Goal: Task Accomplishment & Management: Complete application form

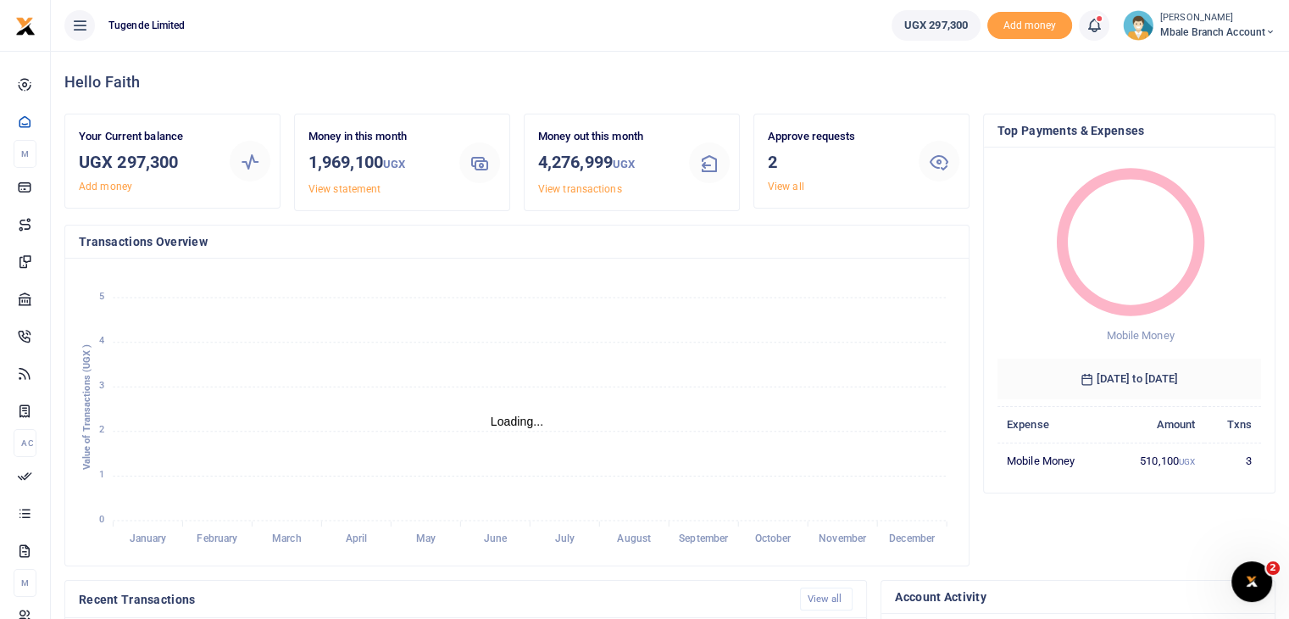
scroll to position [14, 14]
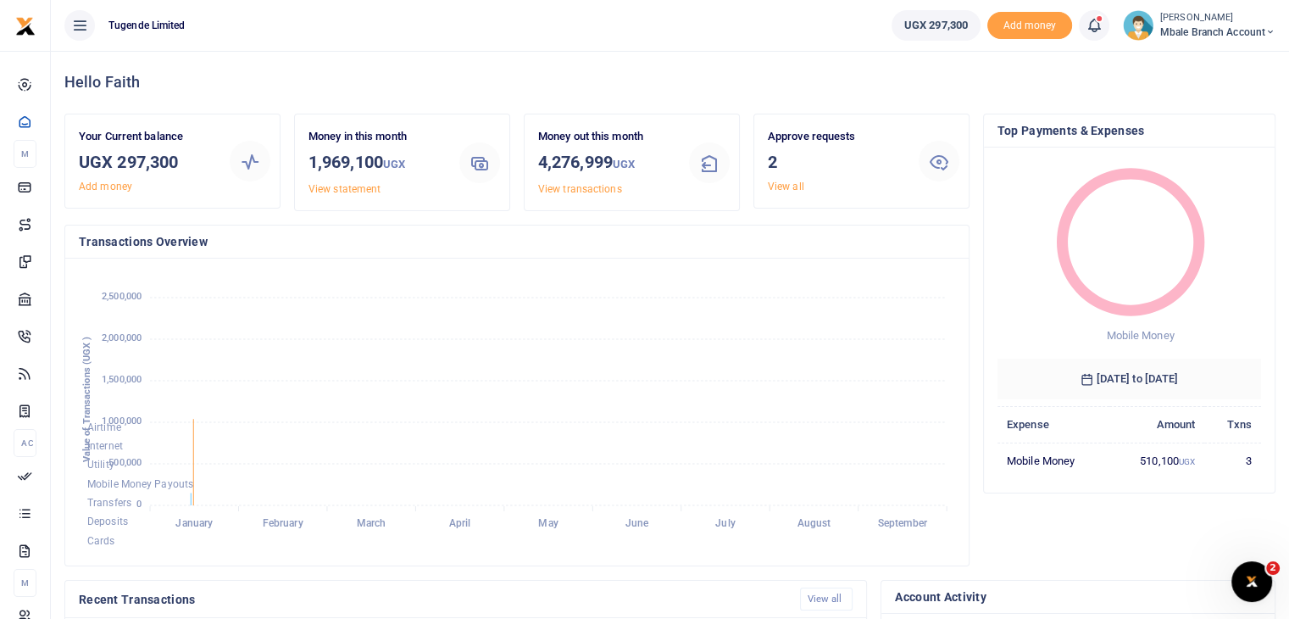
click at [1135, 28] on img at bounding box center [1138, 25] width 31 height 31
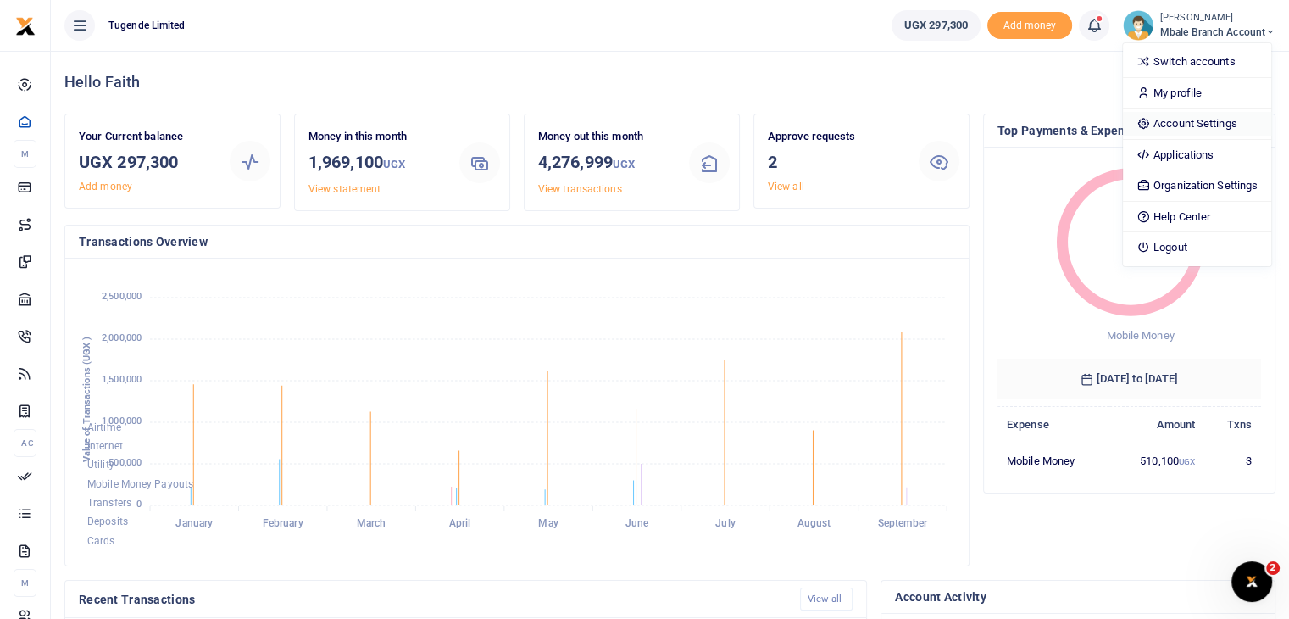
click at [1174, 129] on link "Account Settings" at bounding box center [1197, 124] width 148 height 24
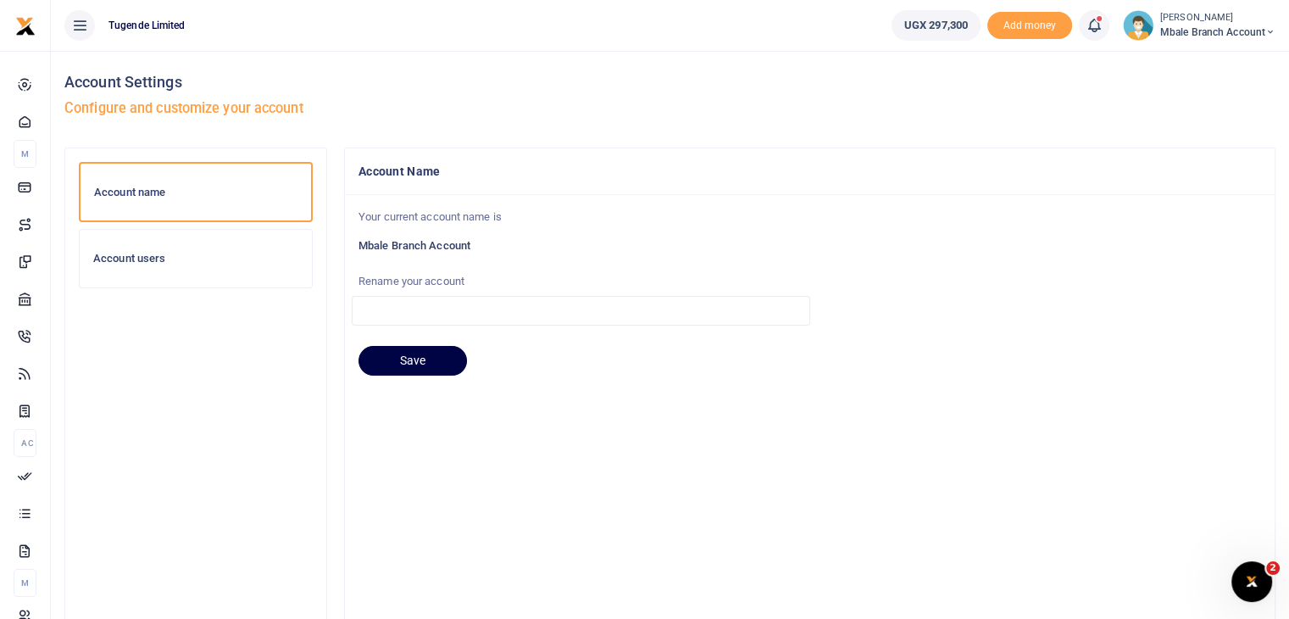
click at [153, 263] on h6 "Account users" at bounding box center [195, 259] width 205 height 14
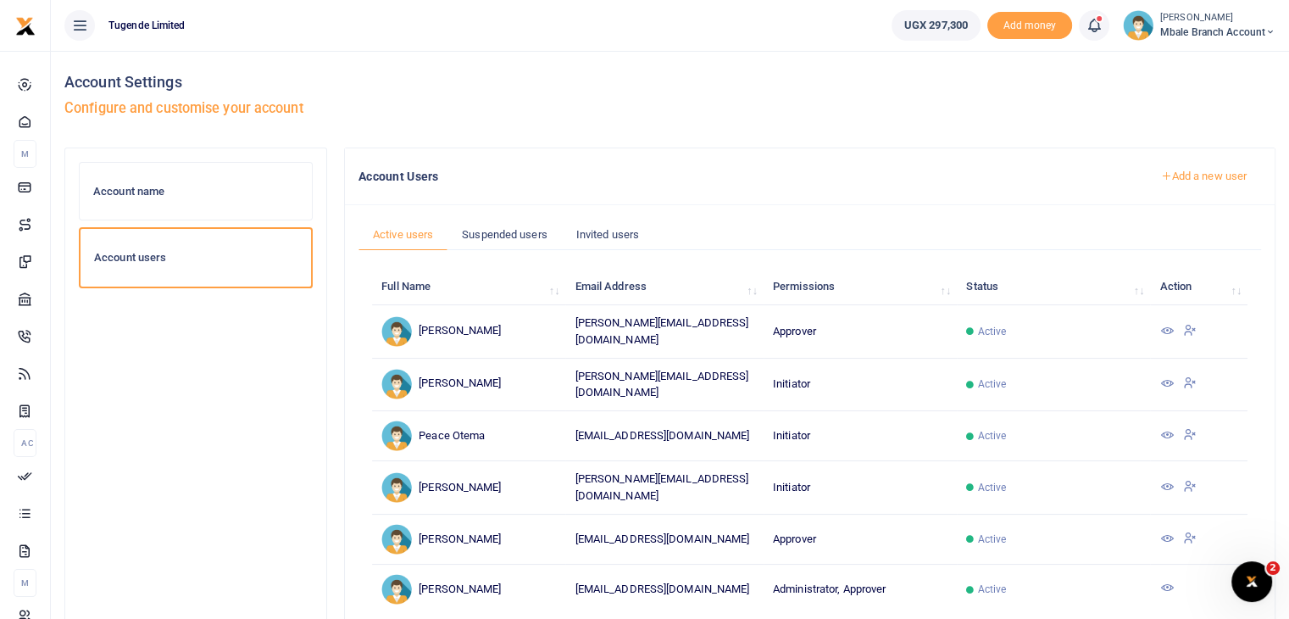
click at [1164, 326] on icon at bounding box center [1166, 331] width 14 height 14
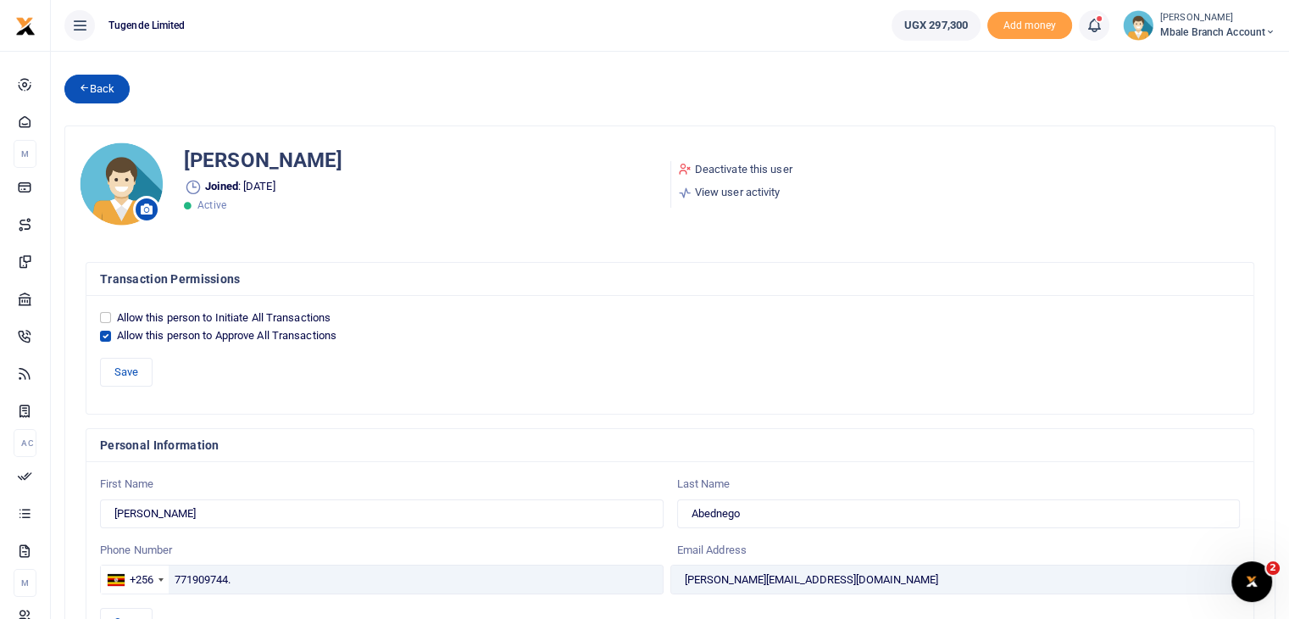
click at [82, 97] on link "Back" at bounding box center [96, 89] width 65 height 29
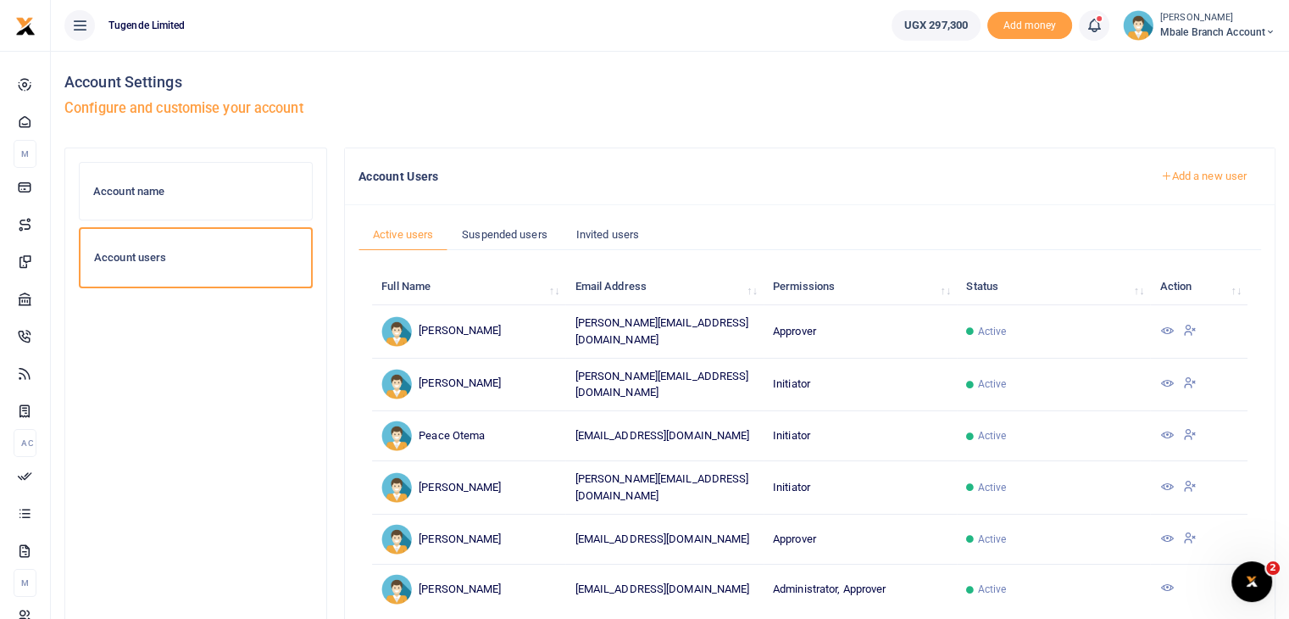
click at [1190, 325] on icon at bounding box center [1190, 329] width 14 height 15
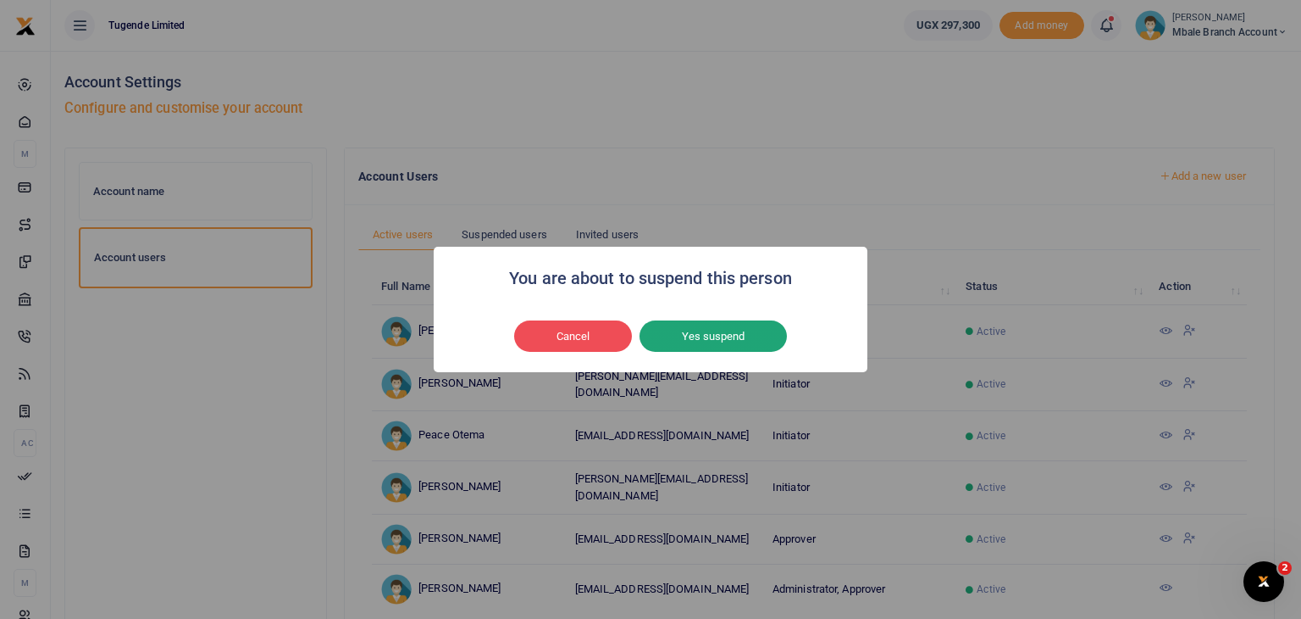
click at [729, 330] on button "Yes suspend" at bounding box center [713, 336] width 147 height 32
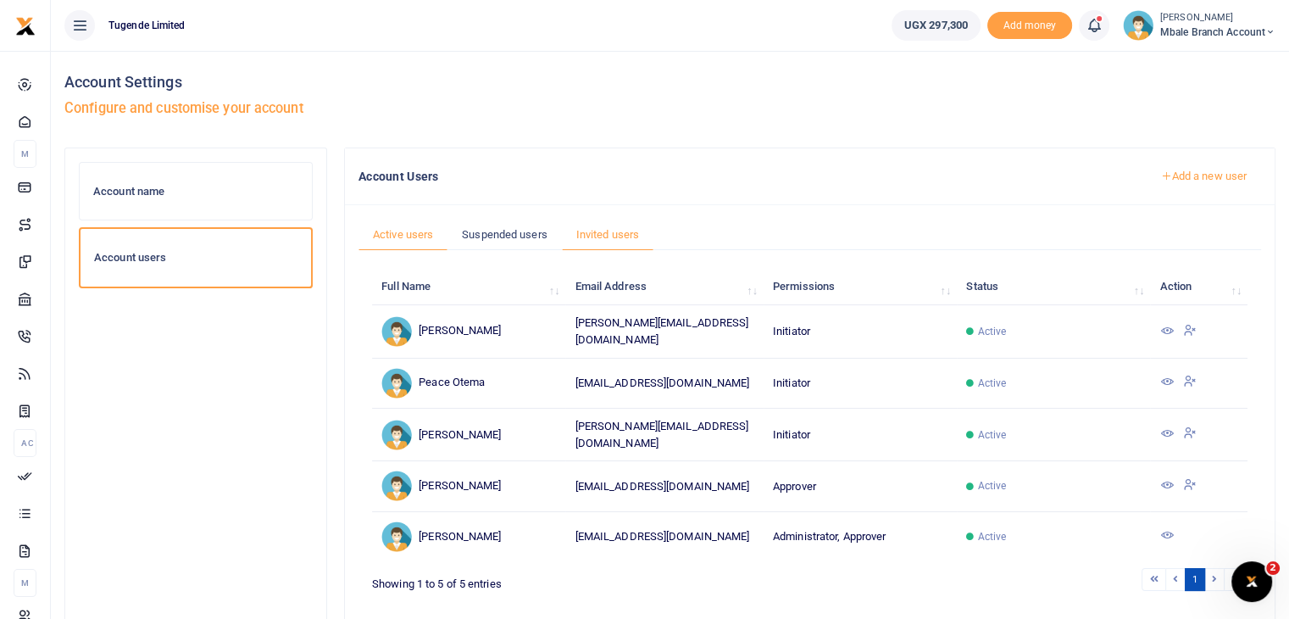
click at [596, 225] on link "Invited users" at bounding box center [608, 235] width 92 height 32
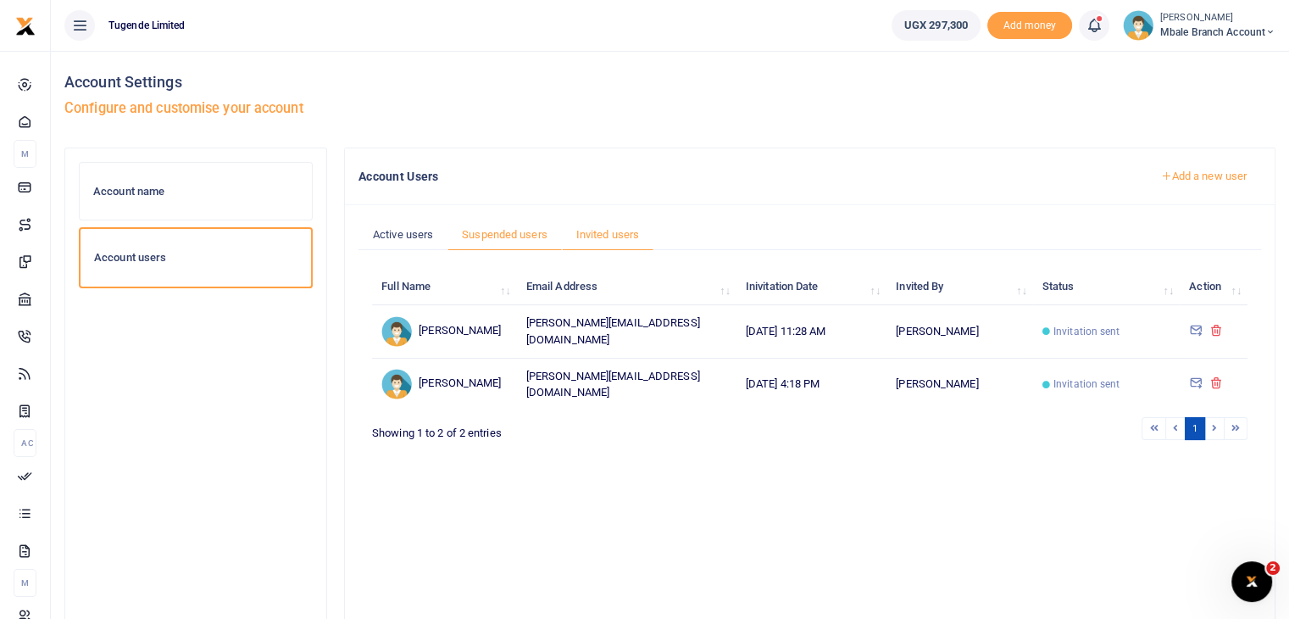
click at [469, 239] on link "Suspended users" at bounding box center [504, 235] width 114 height 32
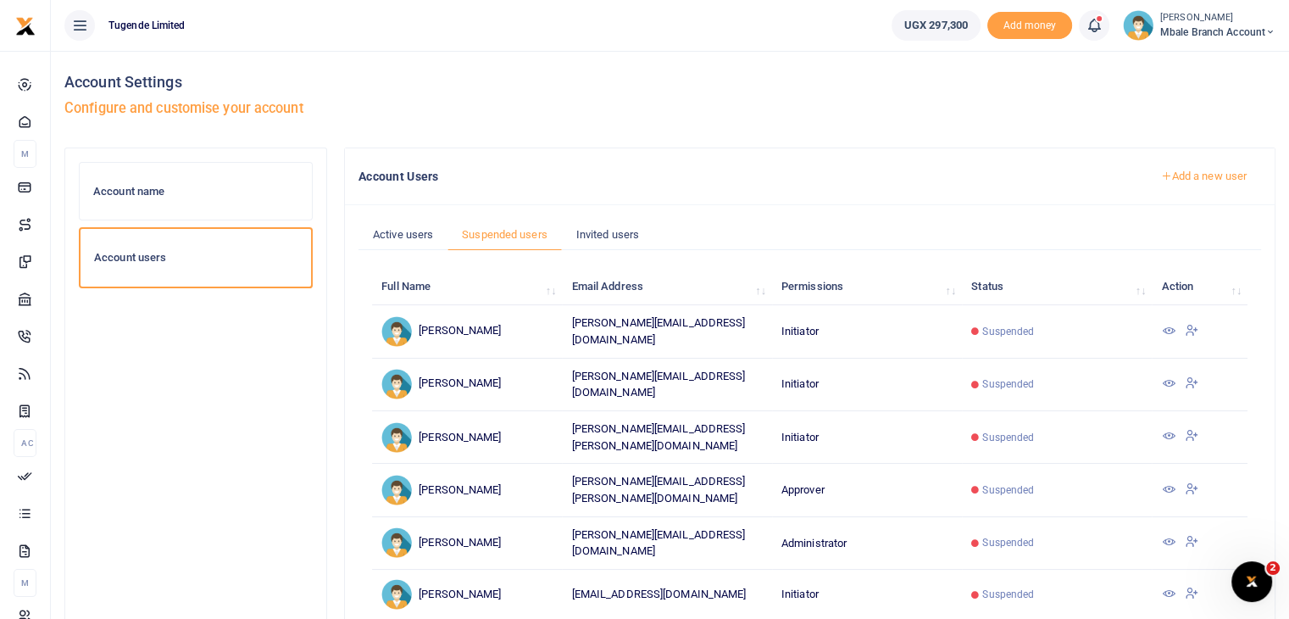
click at [1190, 381] on icon at bounding box center [1192, 382] width 14 height 15
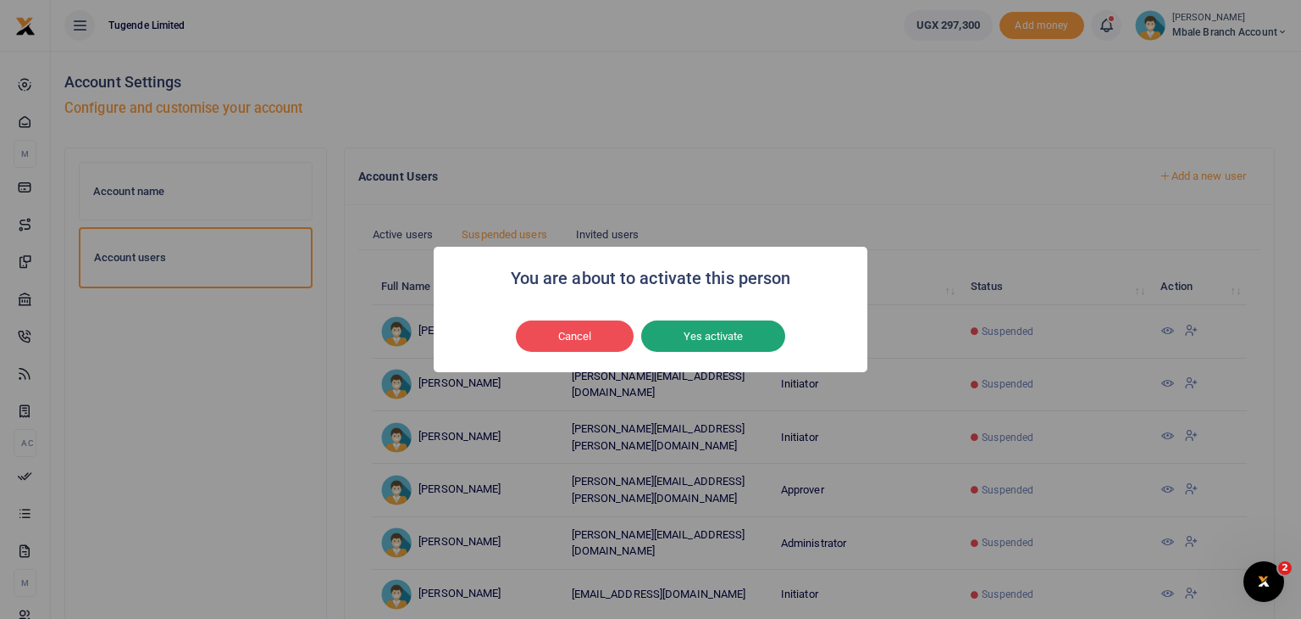
click at [690, 330] on button "Yes activate" at bounding box center [713, 336] width 144 height 32
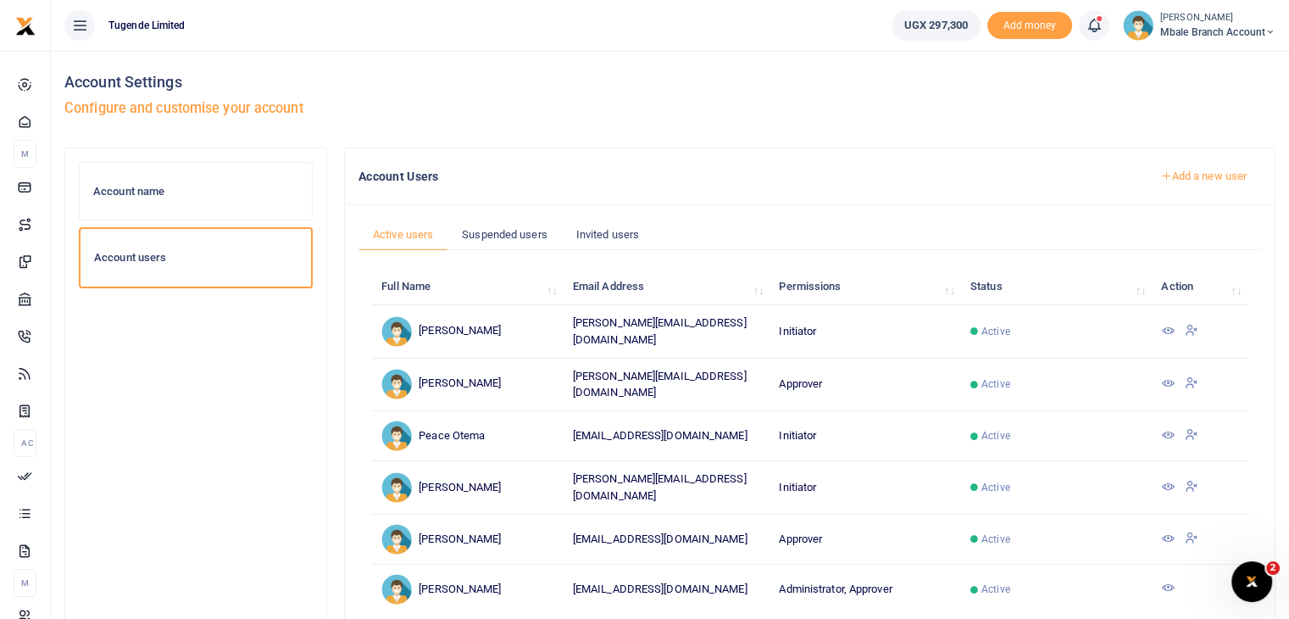
click at [1151, 23] on div "[PERSON_NAME] Mbale Branch Account" at bounding box center [1199, 25] width 153 height 31
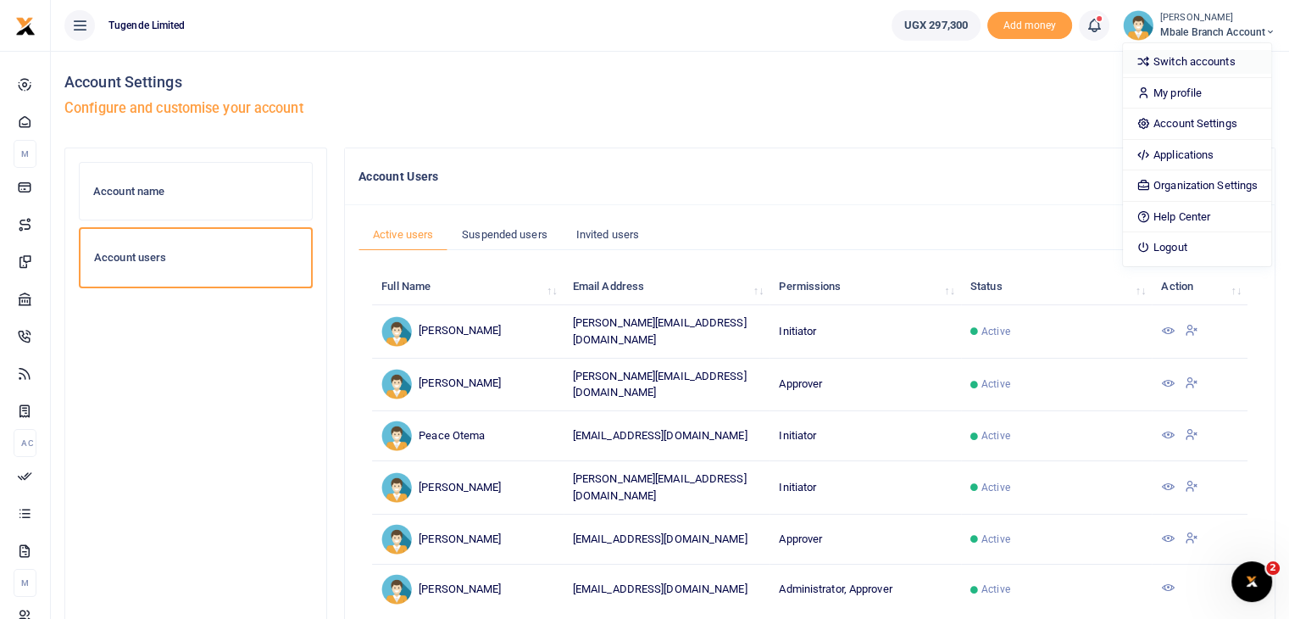
click at [1176, 63] on link "Switch accounts" at bounding box center [1197, 62] width 148 height 24
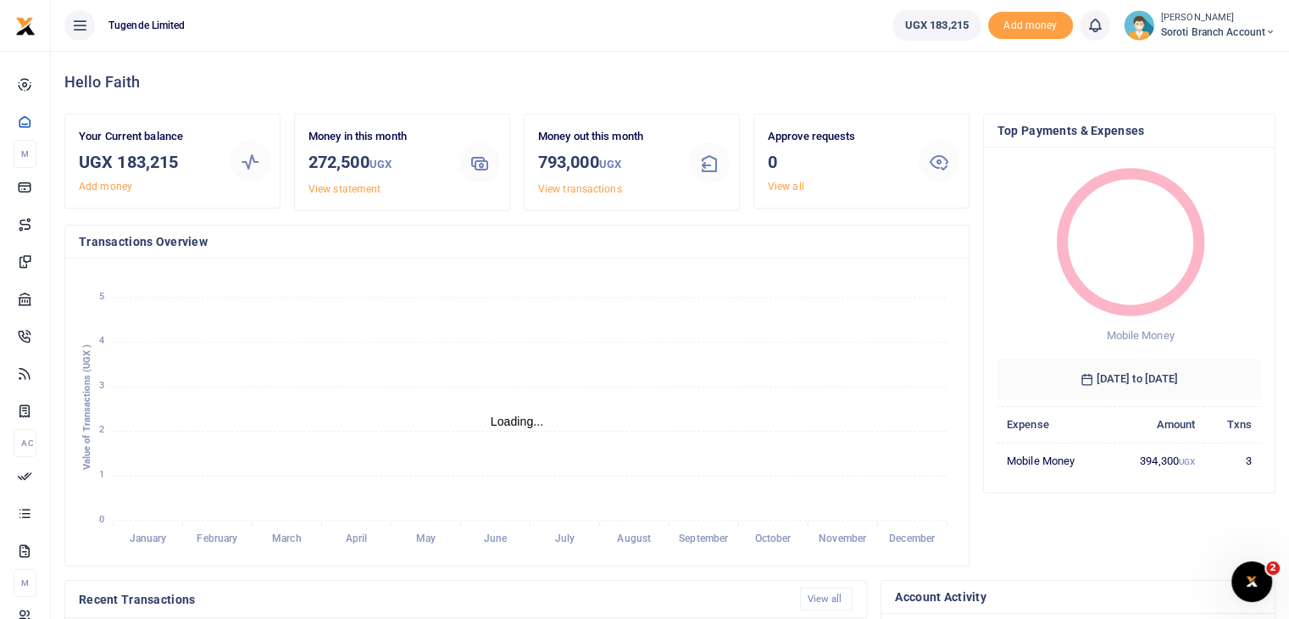
scroll to position [14, 14]
click at [1143, 20] on img at bounding box center [1139, 25] width 31 height 31
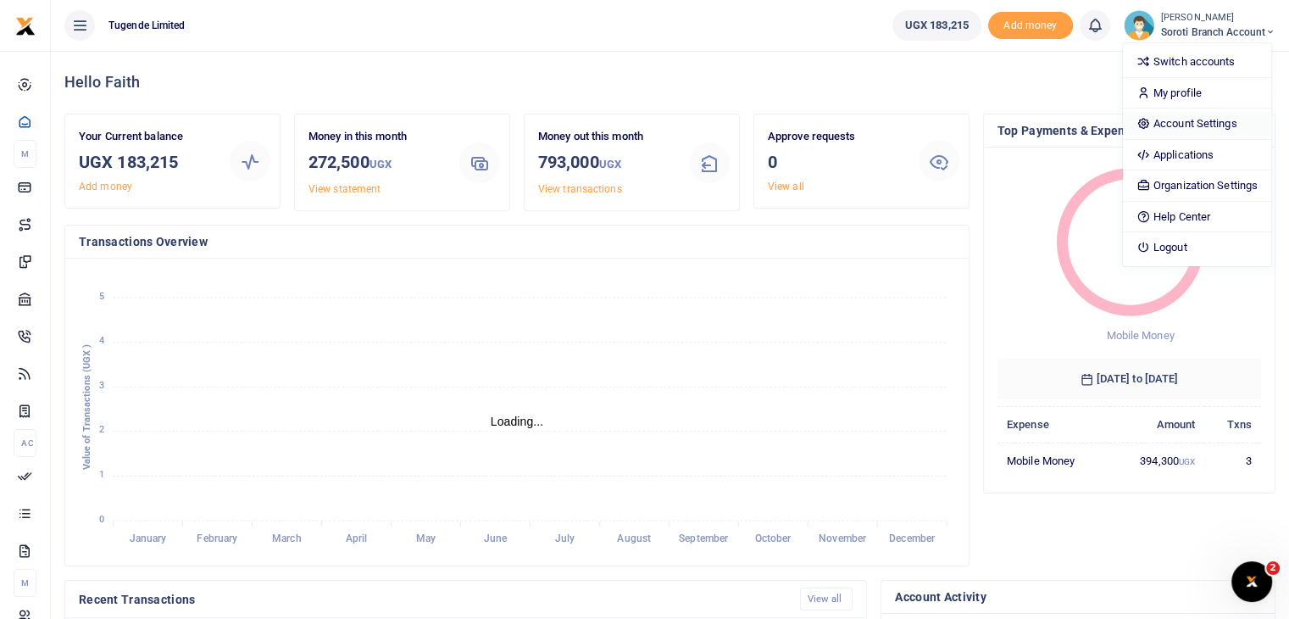
click at [1160, 118] on link "Account Settings" at bounding box center [1197, 124] width 148 height 24
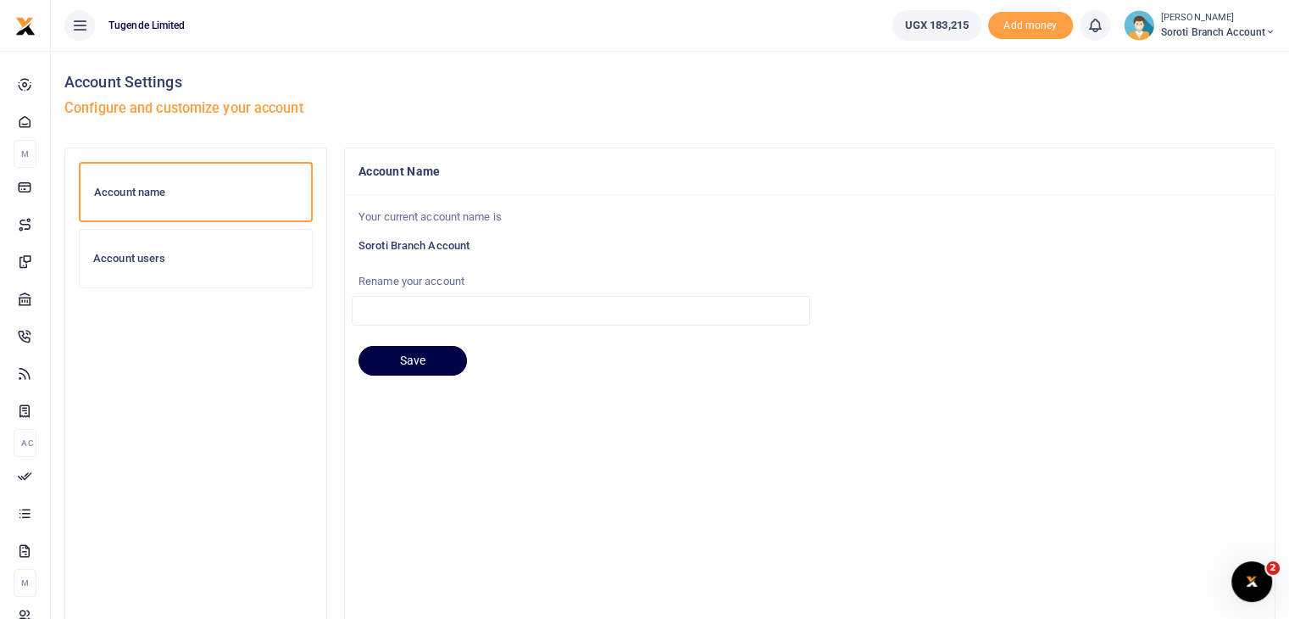
click at [153, 258] on h6 "Account users" at bounding box center [195, 259] width 205 height 14
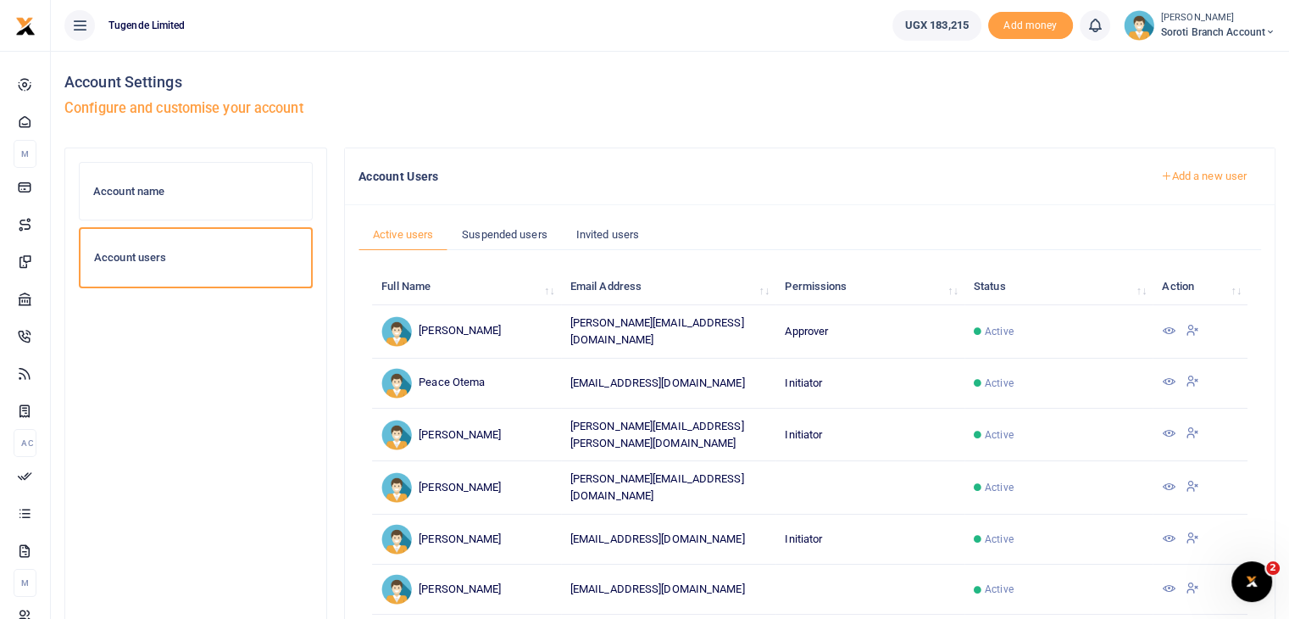
click at [1163, 327] on icon at bounding box center [1169, 331] width 14 height 14
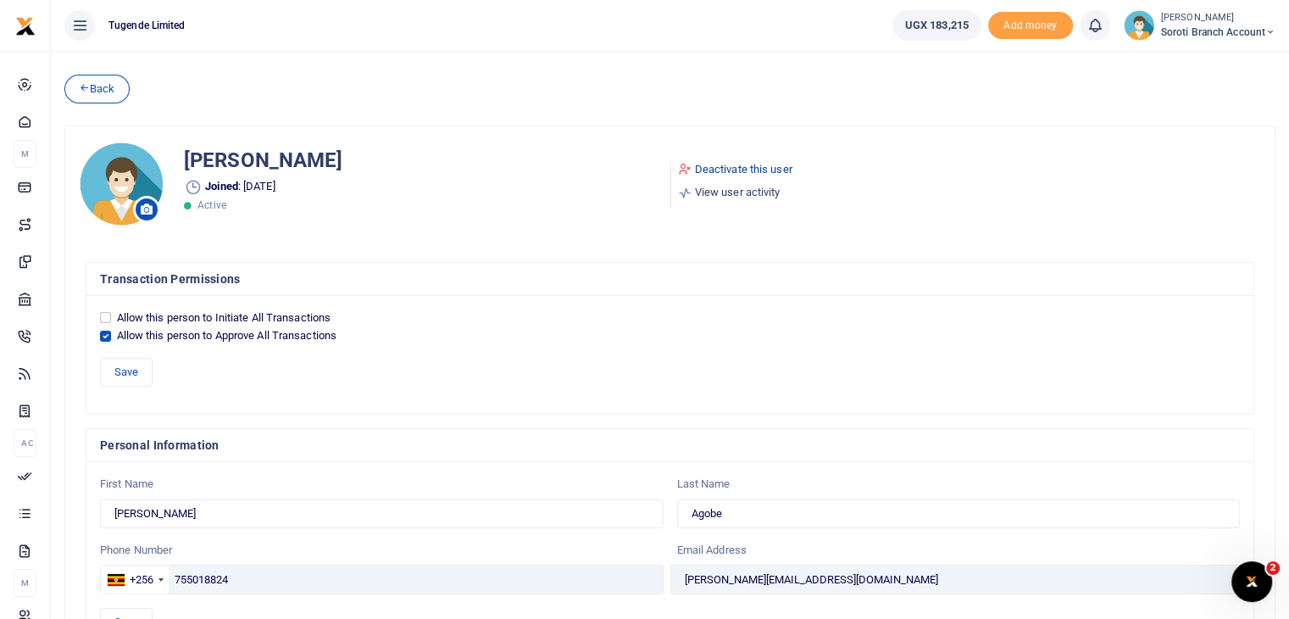
click at [747, 164] on link "Deactivate this user" at bounding box center [735, 169] width 114 height 17
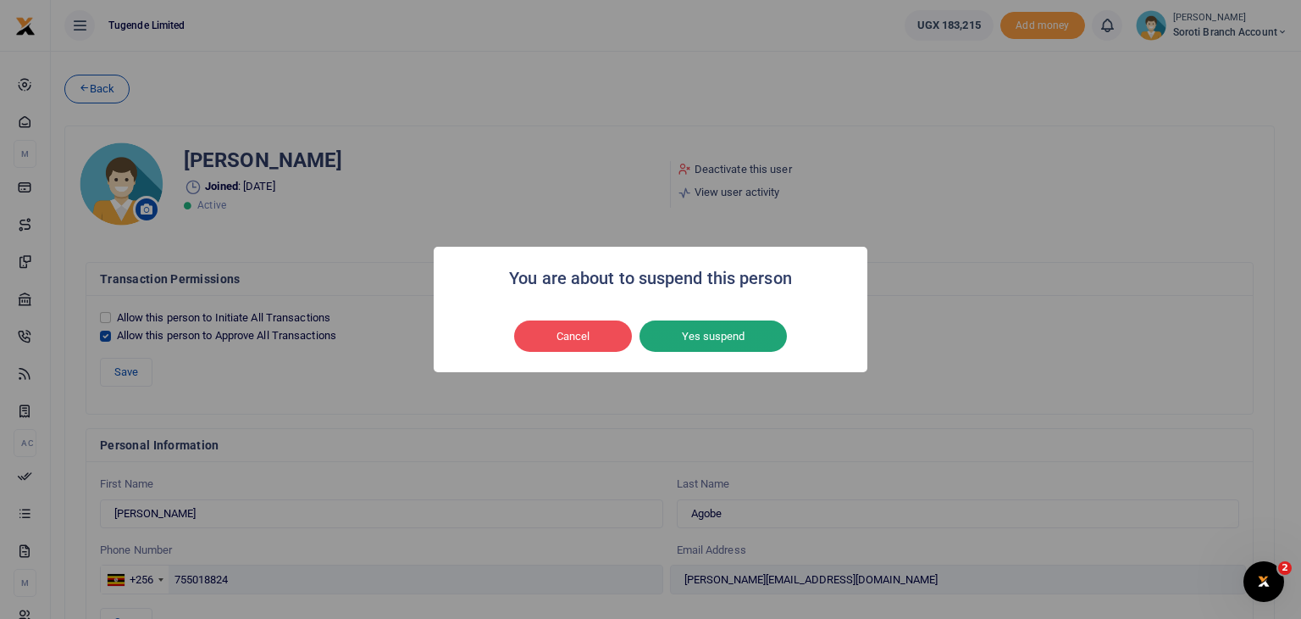
click at [702, 323] on button "Yes suspend" at bounding box center [713, 336] width 147 height 32
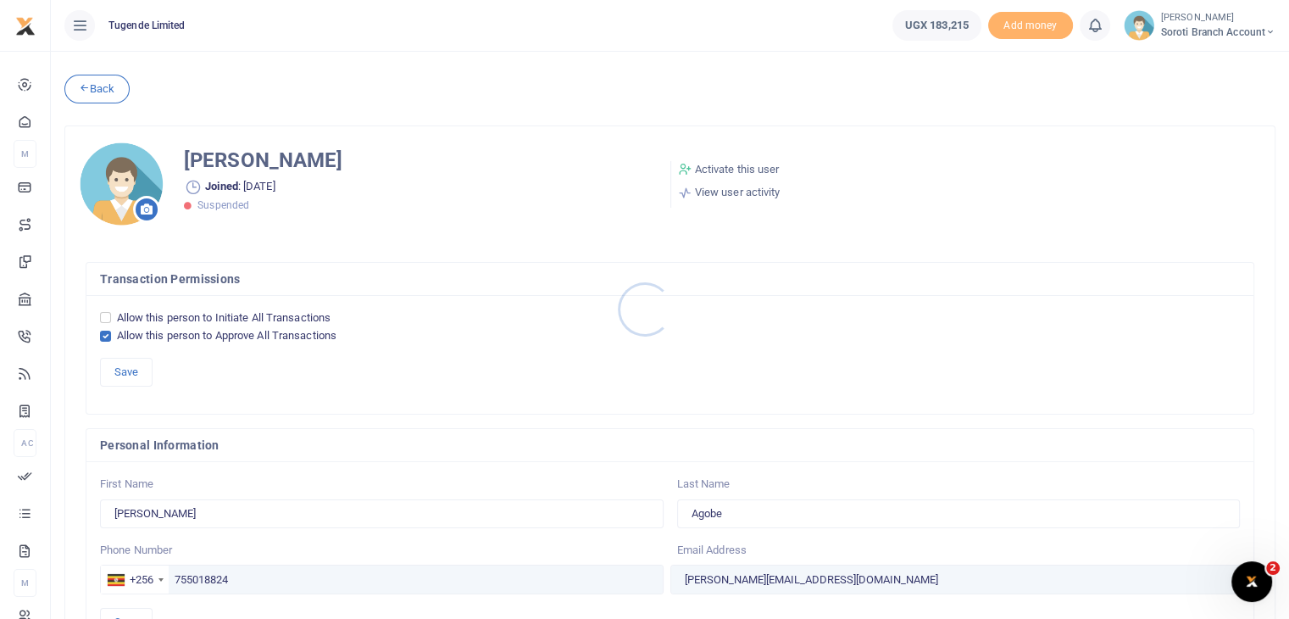
click at [1131, 27] on div at bounding box center [644, 309] width 1289 height 619
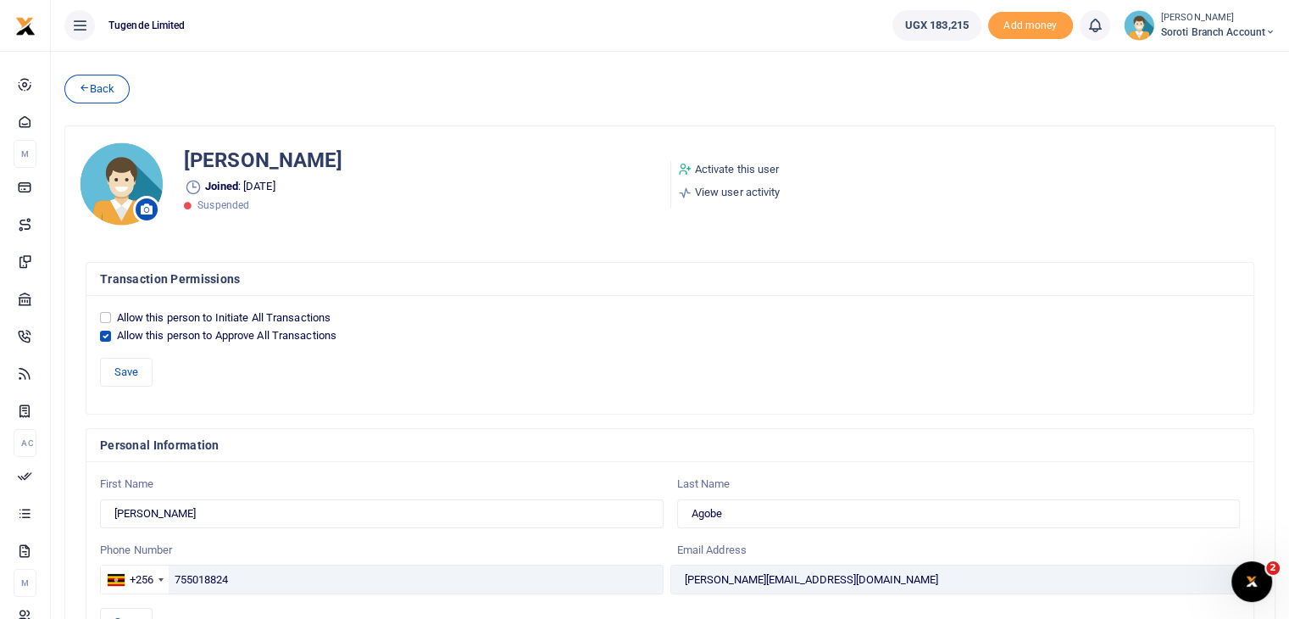
click at [1142, 27] on img at bounding box center [1139, 25] width 31 height 31
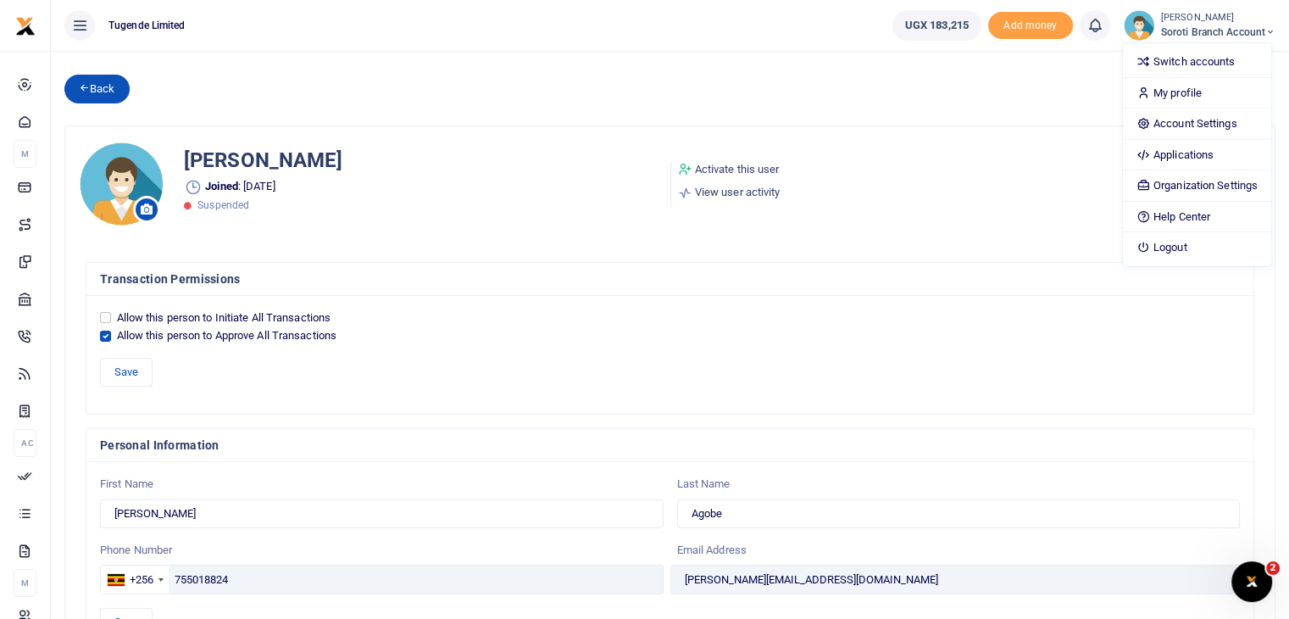
click at [92, 92] on link "Back" at bounding box center [96, 89] width 65 height 29
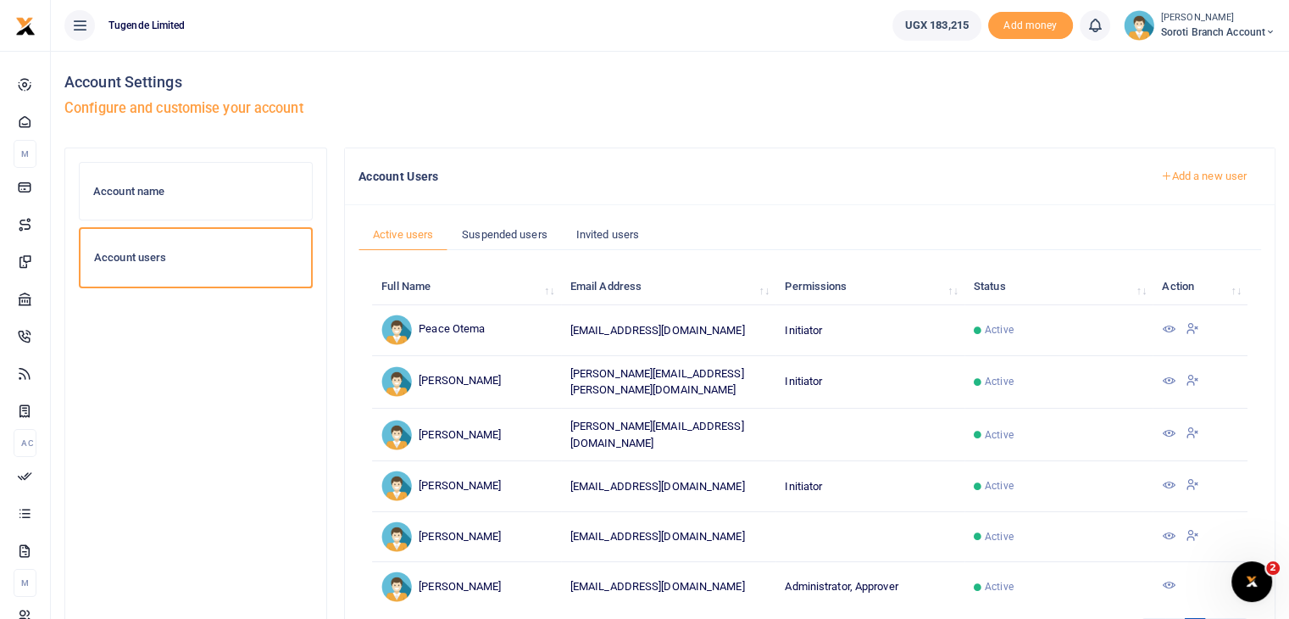
click at [1195, 175] on link "Add a new user" at bounding box center [1203, 176] width 115 height 29
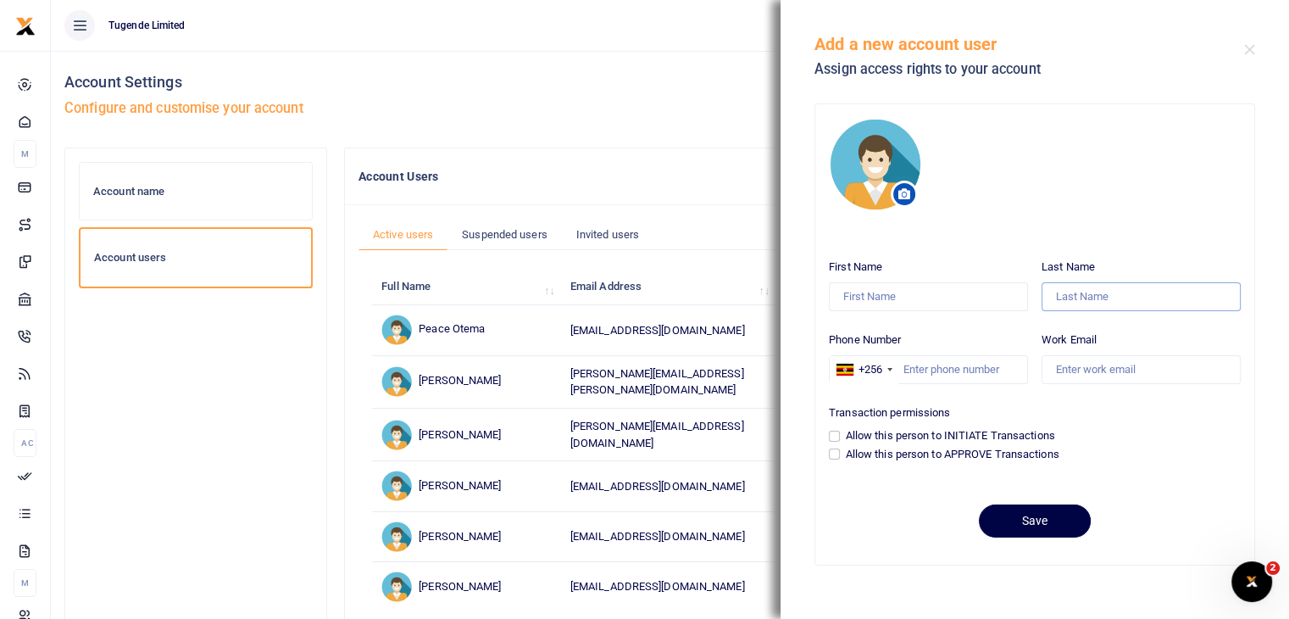
click at [1081, 299] on input "Last Name" at bounding box center [1140, 296] width 199 height 29
click at [938, 370] on input "Phone Number" at bounding box center [928, 369] width 199 height 29
click at [1068, 373] on input "Work Email" at bounding box center [1140, 369] width 199 height 29
click at [940, 369] on input "Phone Number" at bounding box center [928, 369] width 199 height 29
paste input "771909744."
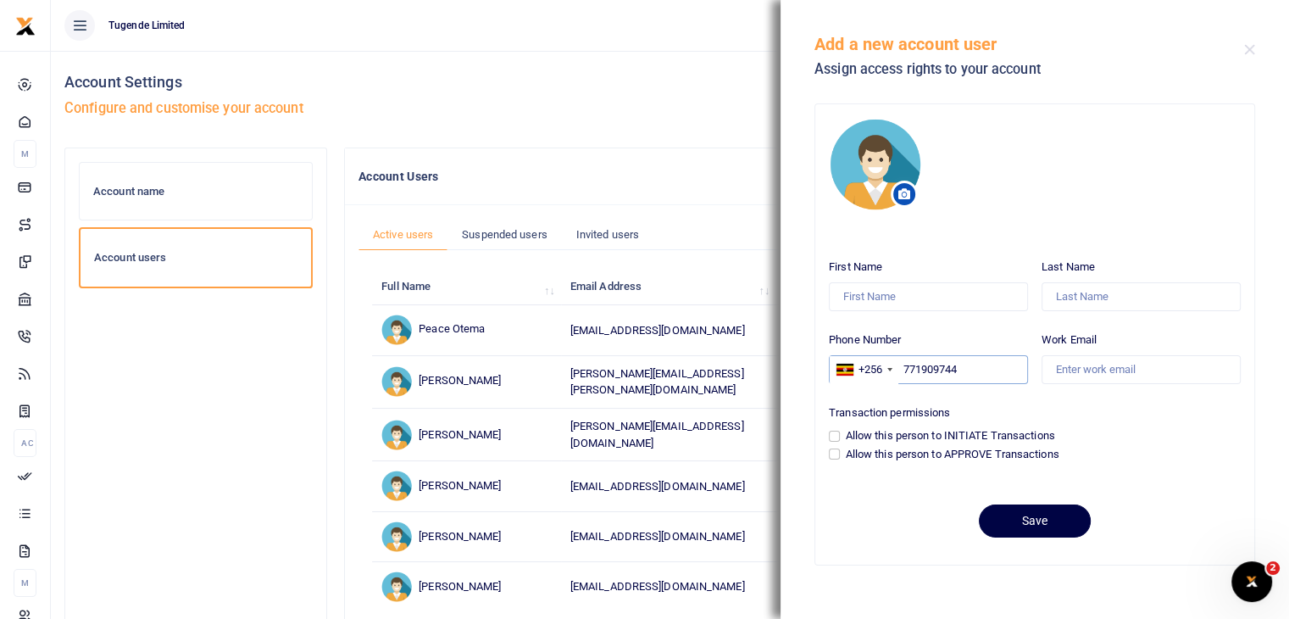
type input "771909744"
click at [1092, 370] on input "Work Email" at bounding box center [1140, 369] width 199 height 29
click at [857, 292] on input "First Name" at bounding box center [928, 296] width 199 height 29
paste input "[PERSON_NAME]"
drag, startPoint x: 868, startPoint y: 296, endPoint x: 973, endPoint y: 291, distance: 105.2
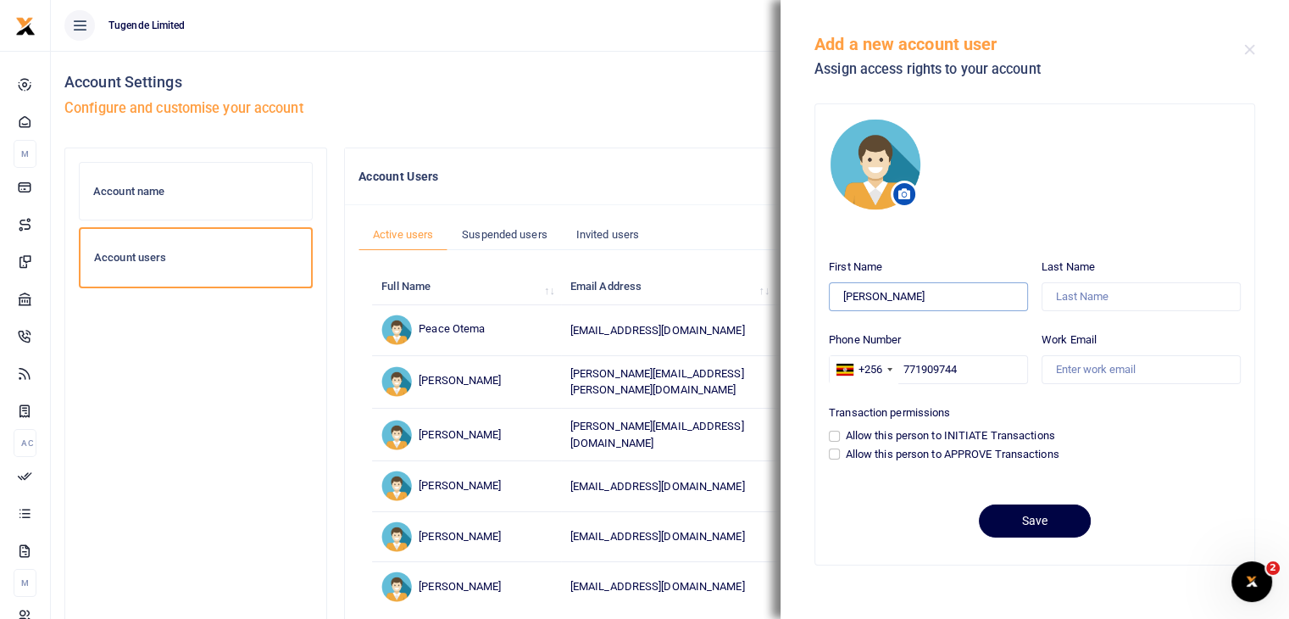
click at [973, 291] on input "[PERSON_NAME]" at bounding box center [928, 296] width 199 height 29
type input "[PERSON_NAME]"
click at [1099, 292] on input "Last Name" at bounding box center [1140, 296] width 199 height 29
paste input "Abednego"
type input "Abednego"
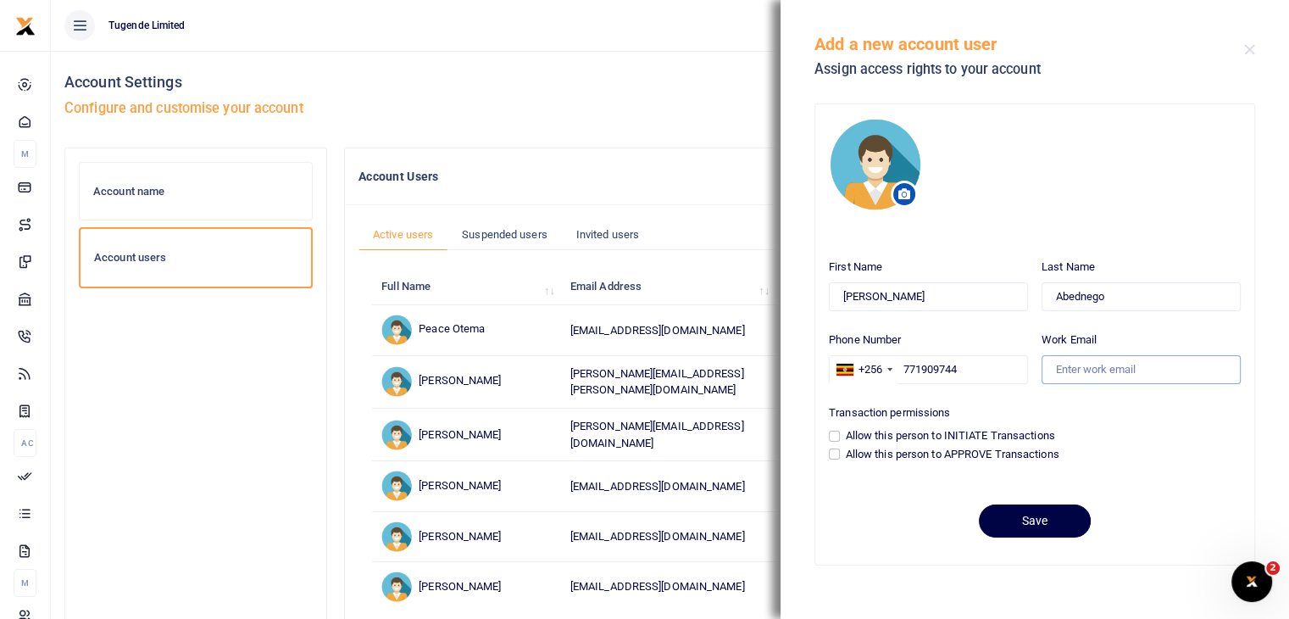
click at [1096, 372] on input "Work Email" at bounding box center [1140, 369] width 199 height 29
click at [837, 455] on input "Allow this person to APPROVE Transactions" at bounding box center [834, 453] width 11 height 11
checkbox input "true"
click at [1075, 363] on input "Work Email" at bounding box center [1140, 369] width 199 height 29
paste input "felix.abednego@gotugende.com"
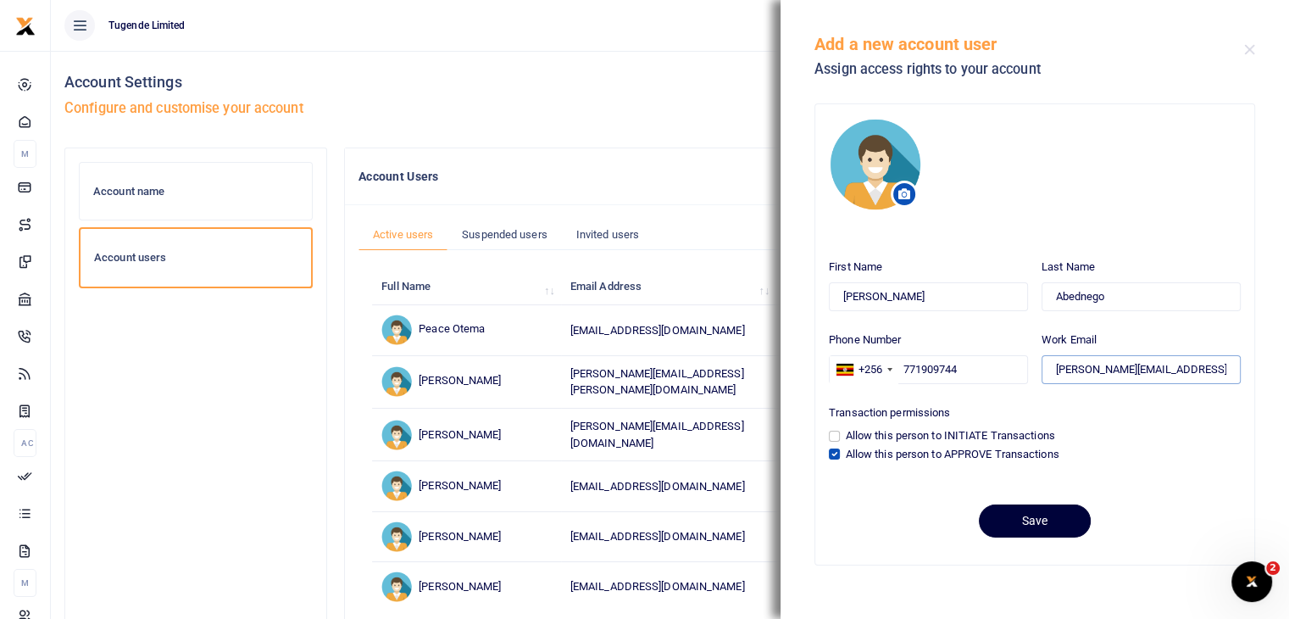
type input "felix.abednego@gotugende.com"
click at [1030, 525] on button "Save" at bounding box center [1035, 520] width 112 height 33
